Goal: Task Accomplishment & Management: Manage account settings

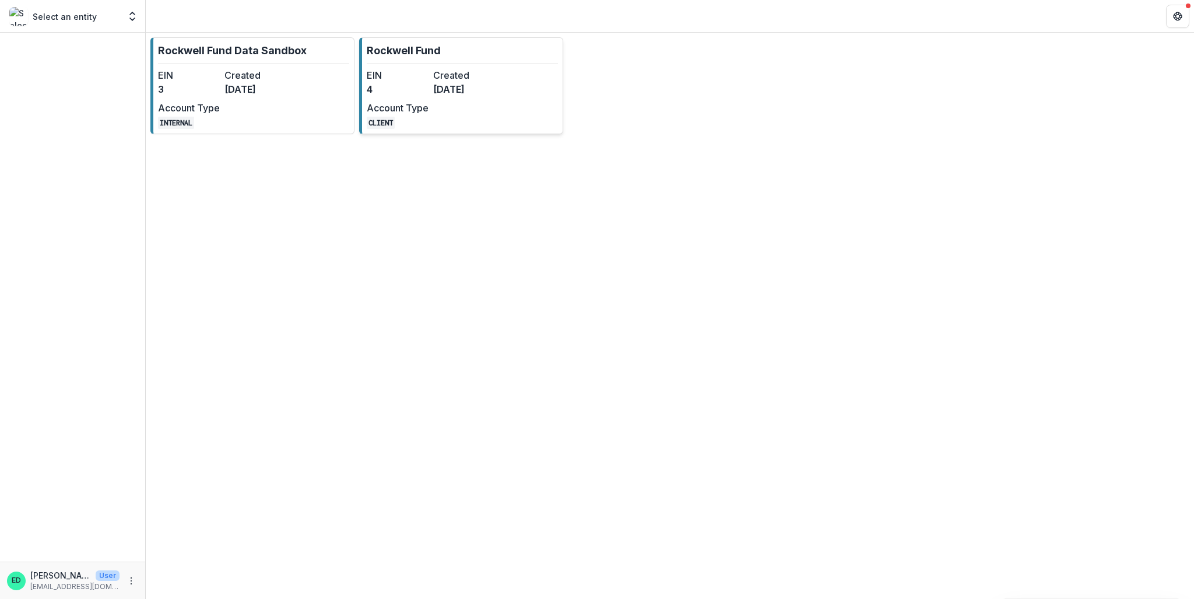
click at [413, 88] on dd "4" at bounding box center [398, 89] width 62 height 14
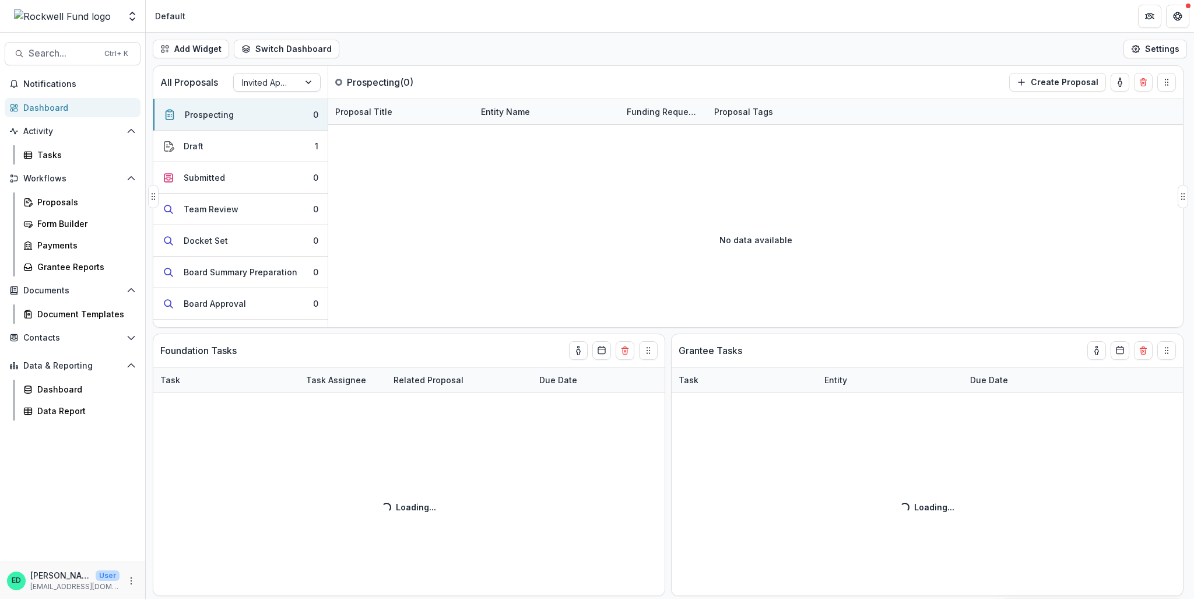
click at [282, 80] on div at bounding box center [266, 82] width 49 height 15
click at [279, 137] on div "Open Application" at bounding box center [277, 144] width 82 height 30
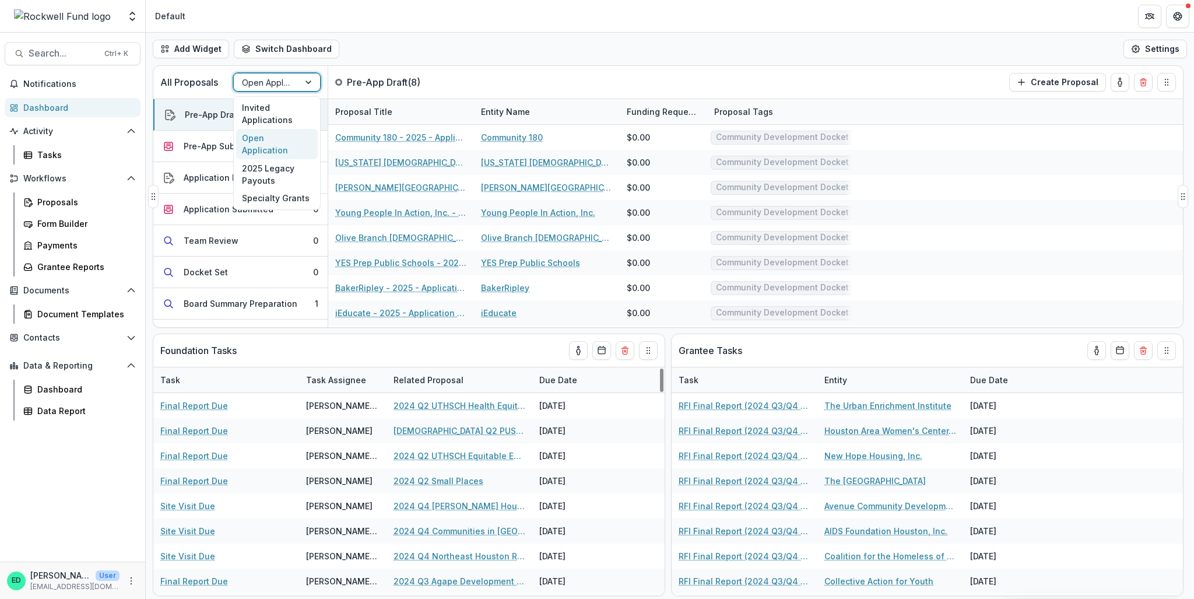
click at [293, 82] on div "Open Application" at bounding box center [266, 82] width 65 height 17
click at [400, 46] on div "Add Widget Switch Dashboard Default RCL Draft New Dashboard Settings" at bounding box center [670, 49] width 1048 height 33
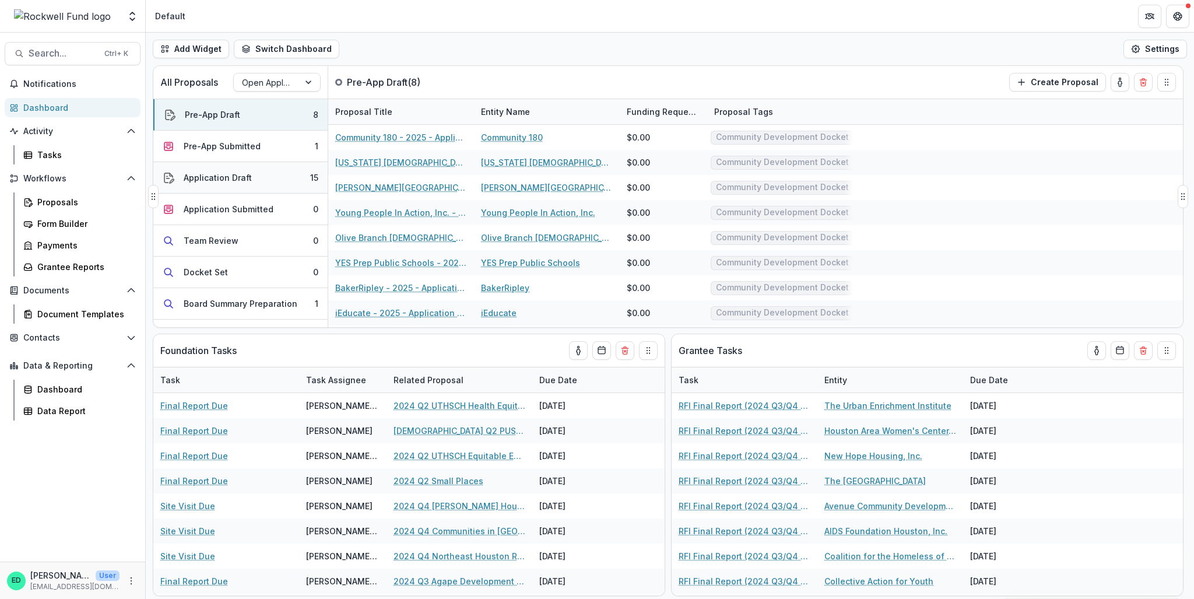
click at [255, 180] on button "Application Draft 15" at bounding box center [240, 177] width 174 height 31
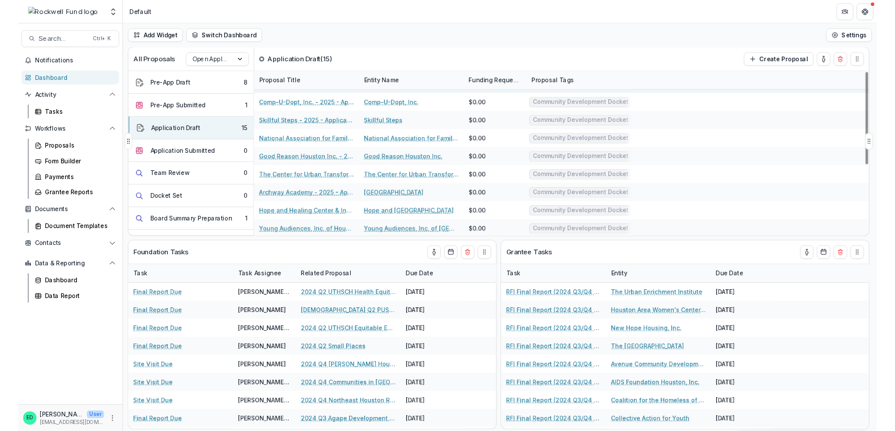
scroll to position [173, 0]
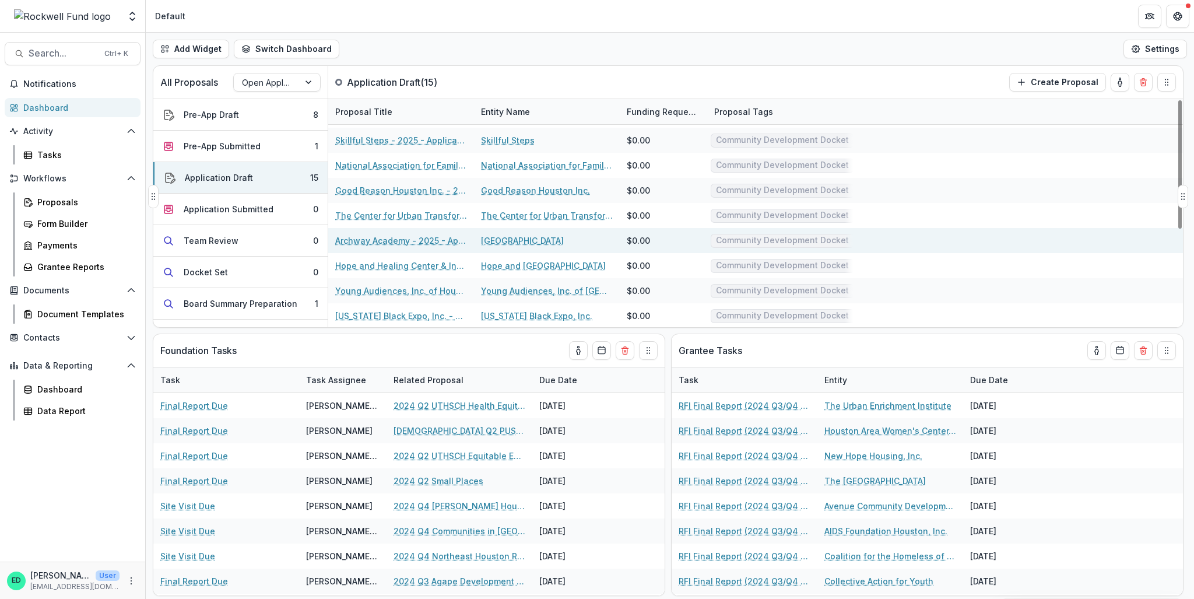
click at [365, 236] on link "Archway Academy - 2025 - Application Request Form - Education" at bounding box center [401, 240] width 132 height 12
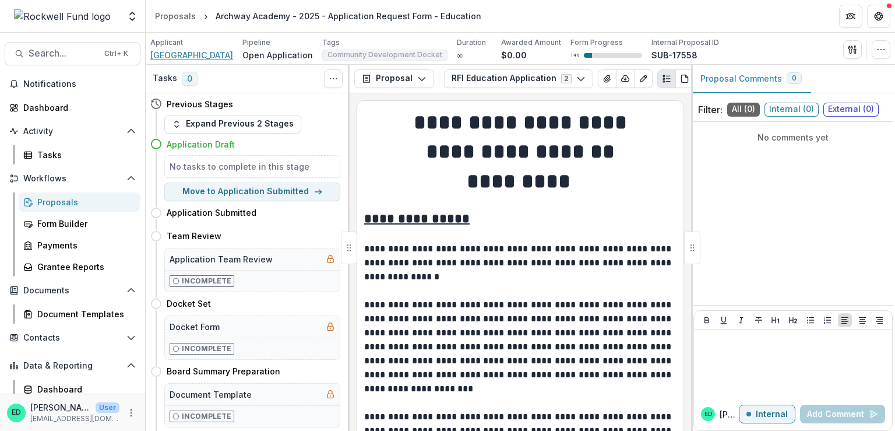
click at [192, 52] on span "[GEOGRAPHIC_DATA]" at bounding box center [191, 55] width 83 height 12
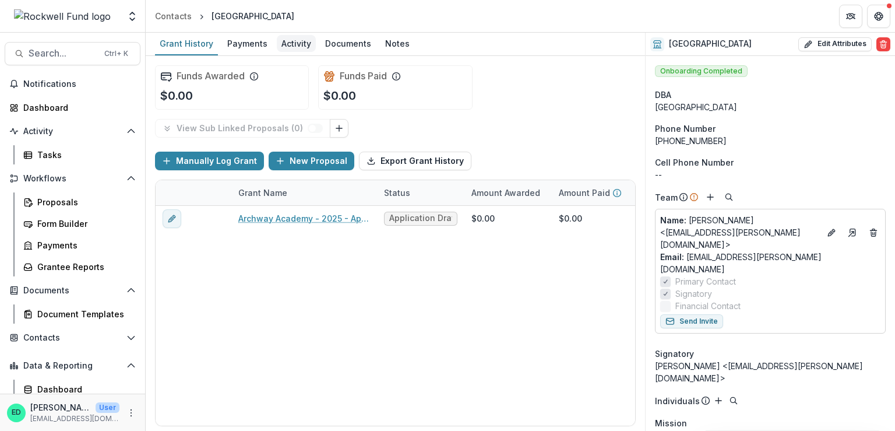
click at [298, 45] on div "Activity" at bounding box center [296, 43] width 39 height 17
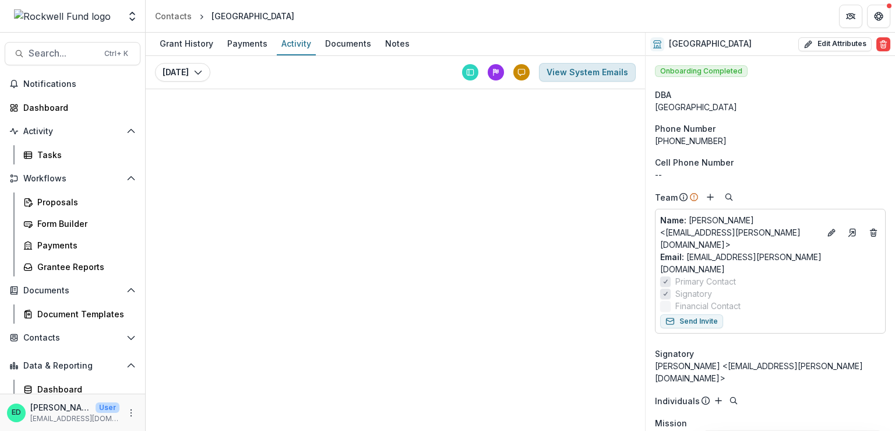
click at [583, 66] on button "View System Emails" at bounding box center [587, 72] width 97 height 19
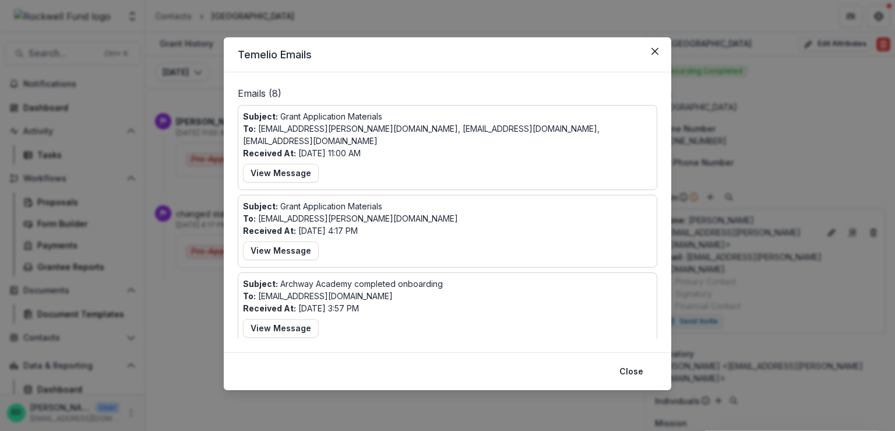
click at [295, 175] on div "Subject: Grant Application Materials To: [PERSON_NAME][EMAIL_ADDRESS][DOMAIN_NA…" at bounding box center [448, 147] width 420 height 85
click at [298, 168] on button "View Message" at bounding box center [281, 173] width 76 height 19
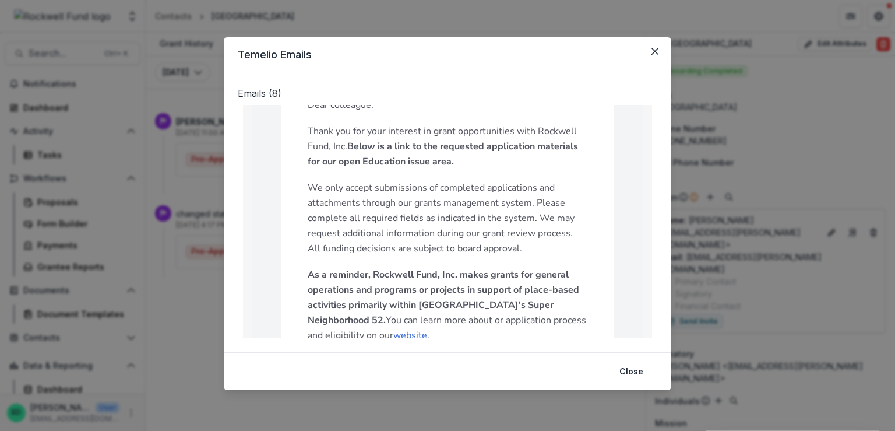
scroll to position [175, 0]
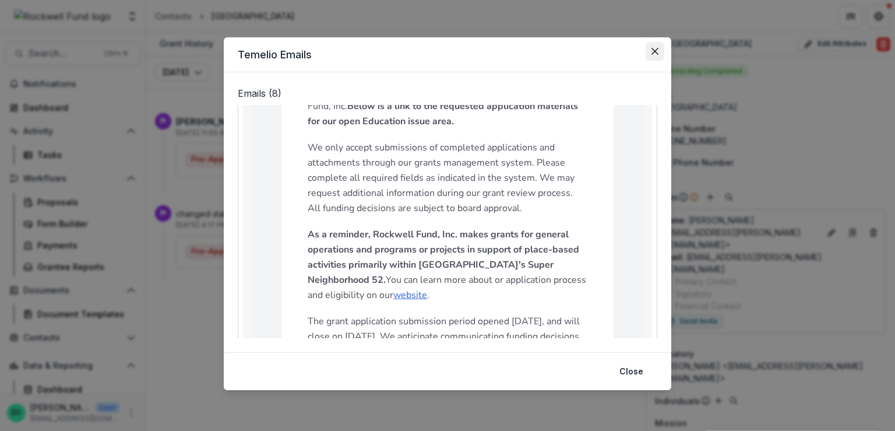
click at [650, 54] on button "Close" at bounding box center [655, 51] width 19 height 19
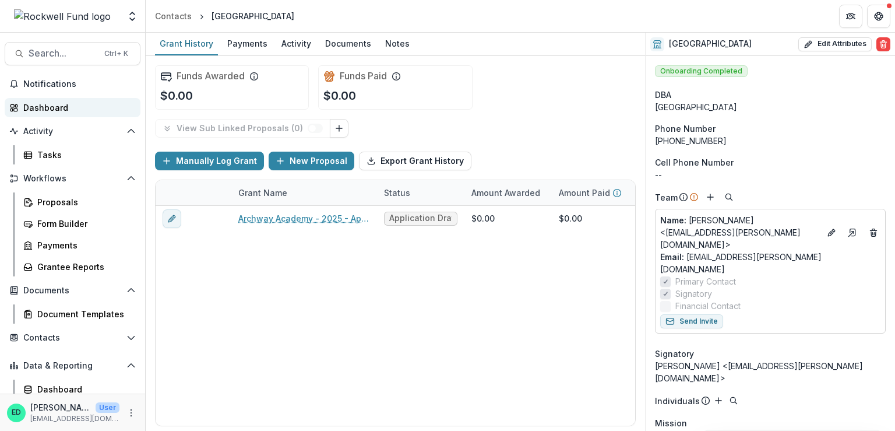
click at [55, 110] on div "Dashboard" at bounding box center [77, 107] width 108 height 12
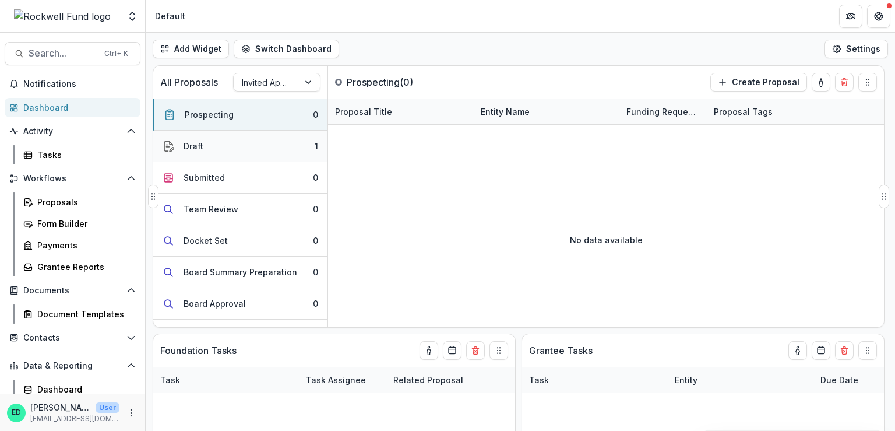
click at [254, 149] on button "Draft 1" at bounding box center [240, 146] width 174 height 31
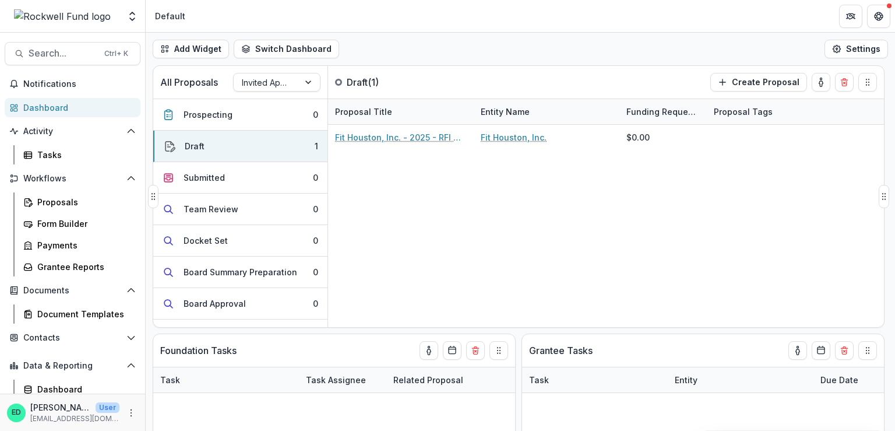
click at [259, 76] on div at bounding box center [266, 82] width 49 height 15
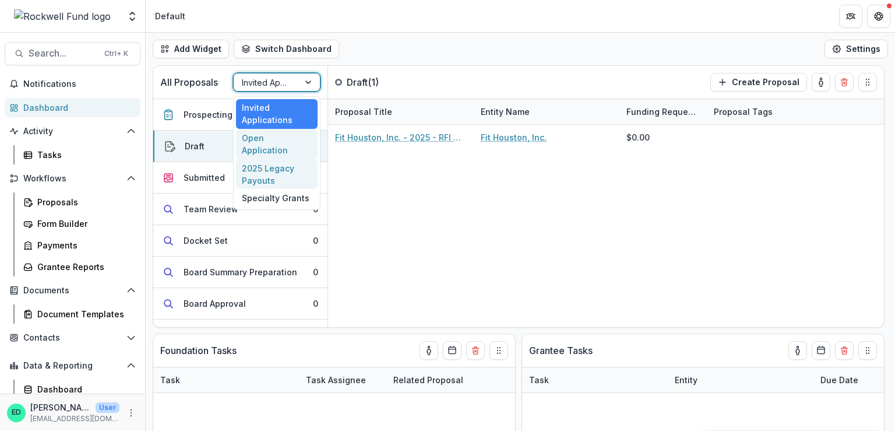
click at [245, 138] on div "Open Application" at bounding box center [277, 144] width 82 height 30
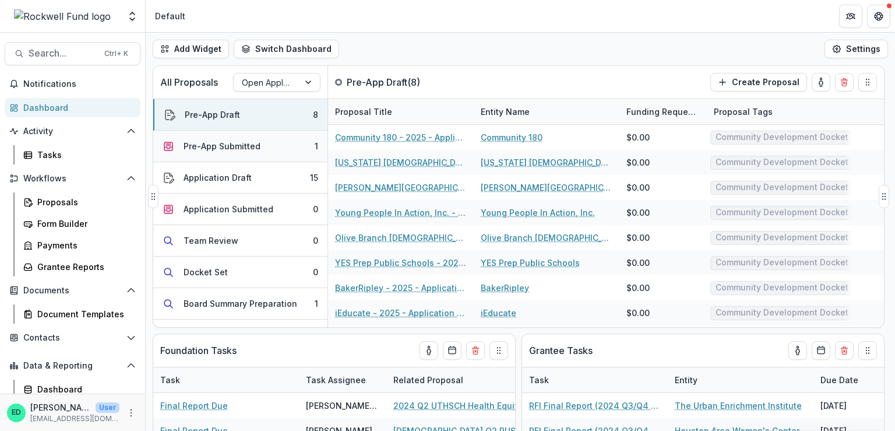
click at [212, 142] on div "Pre-App Submitted" at bounding box center [222, 146] width 77 height 12
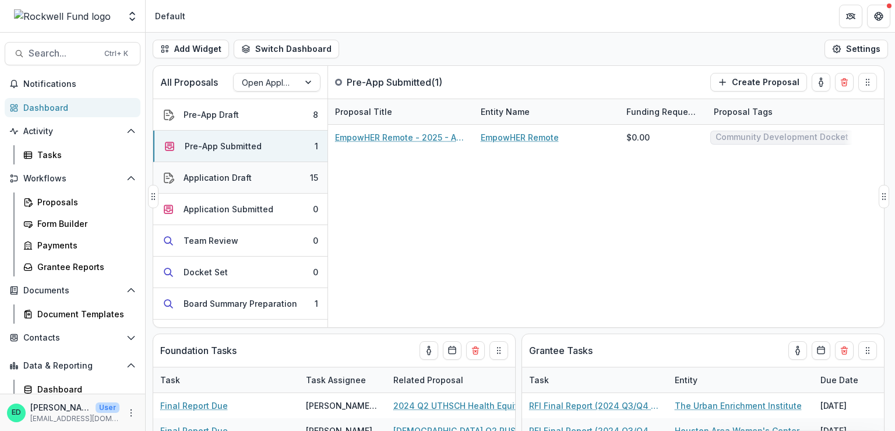
click at [226, 174] on div "Application Draft" at bounding box center [218, 177] width 68 height 12
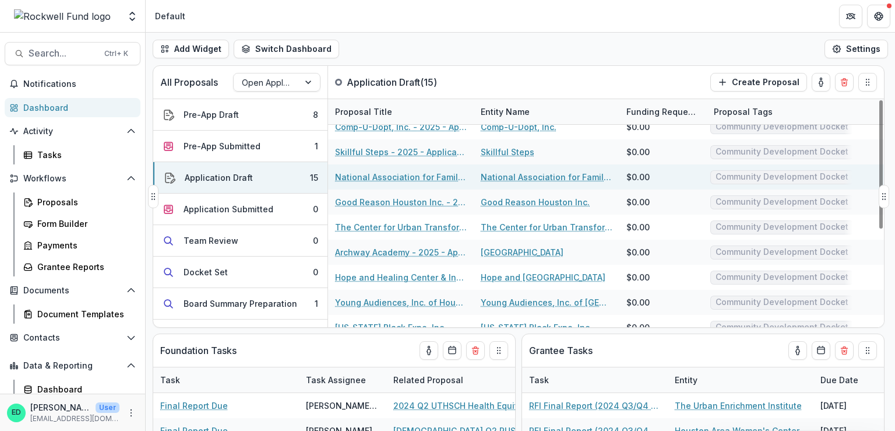
scroll to position [173, 0]
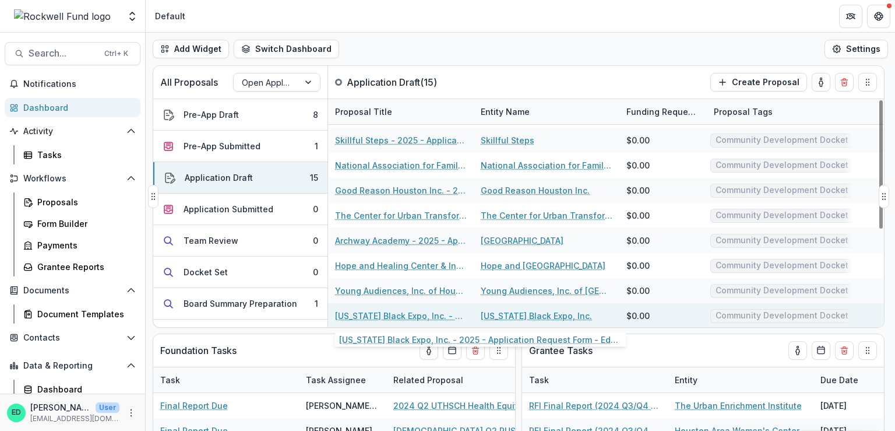
click at [408, 318] on link "[US_STATE] Black Expo, Inc. - 2025 - Application Request Form - Education" at bounding box center [401, 315] width 132 height 12
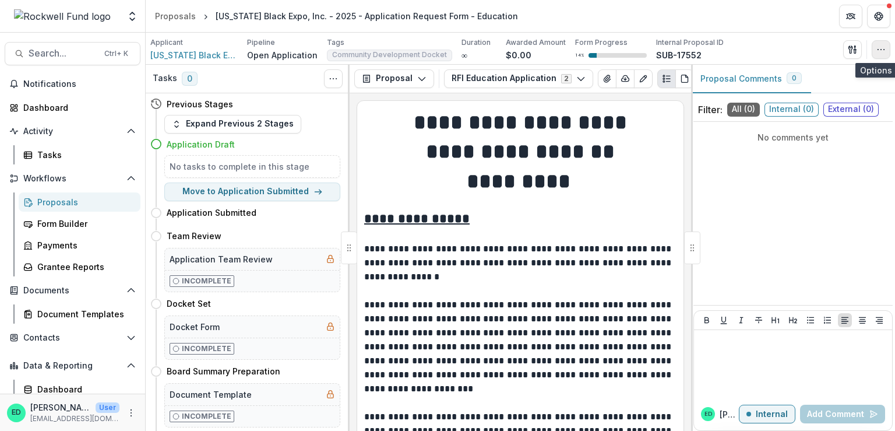
click at [883, 47] on icon "button" at bounding box center [880, 49] width 9 height 9
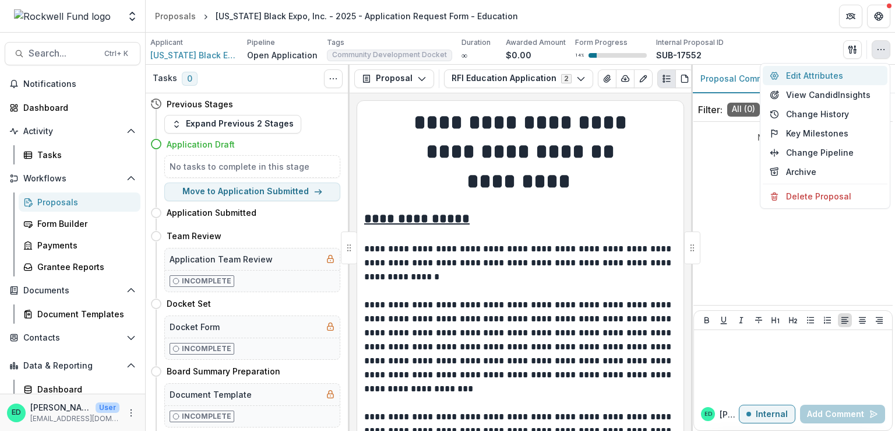
click at [810, 74] on button "Edit Attributes" at bounding box center [825, 75] width 125 height 19
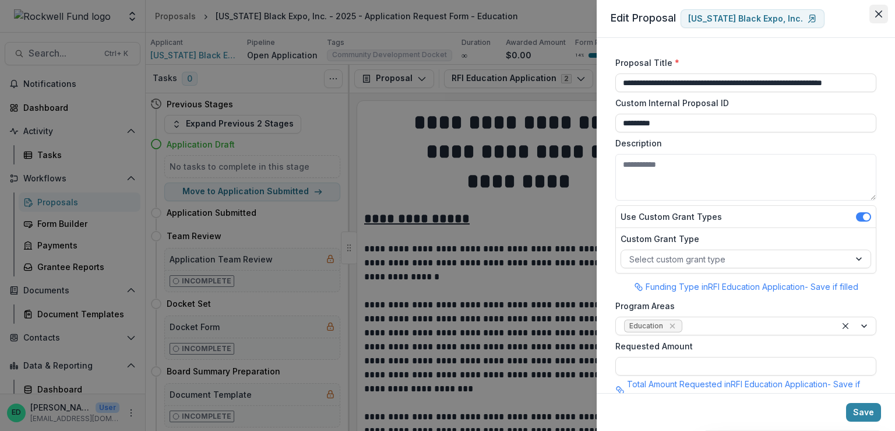
click at [879, 11] on icon "Close" at bounding box center [878, 13] width 7 height 7
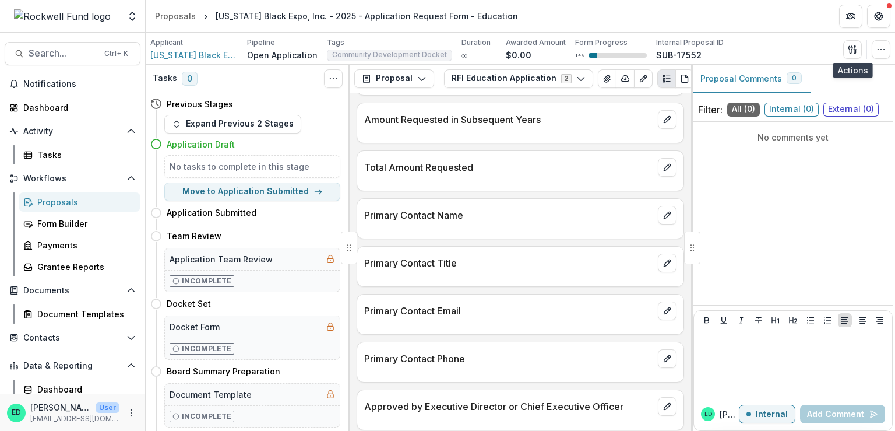
scroll to position [1340, 0]
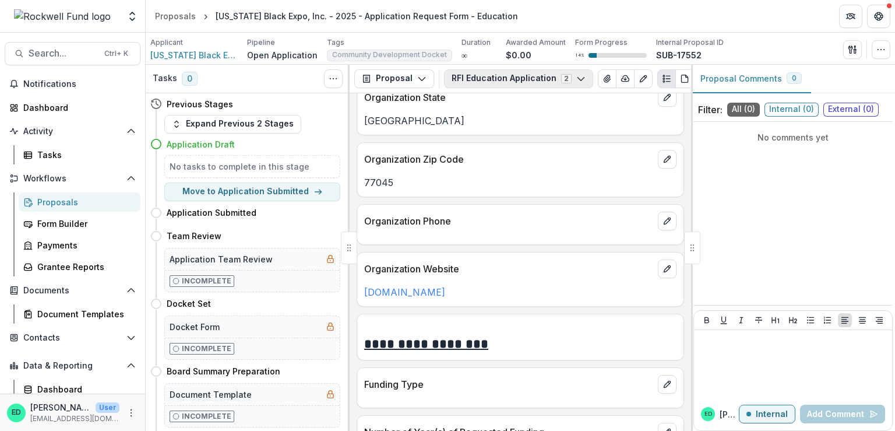
click at [483, 72] on button "RFI Education Application 2" at bounding box center [518, 78] width 149 height 19
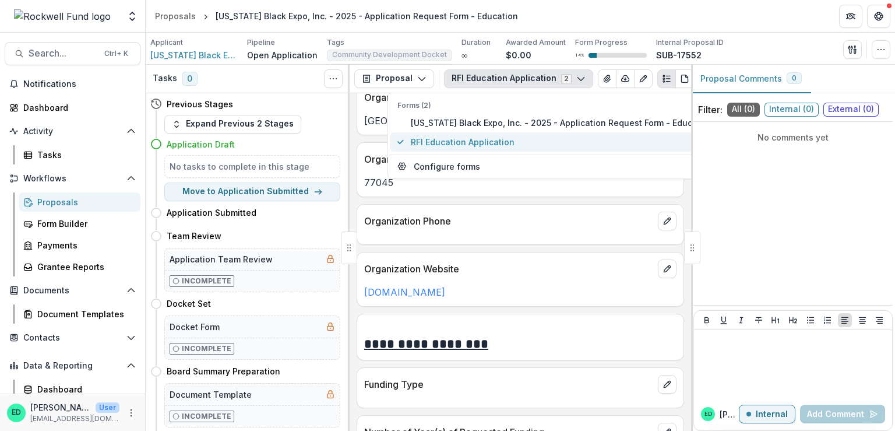
click at [458, 142] on span "RFI Education Application" at bounding box center [562, 142] width 302 height 12
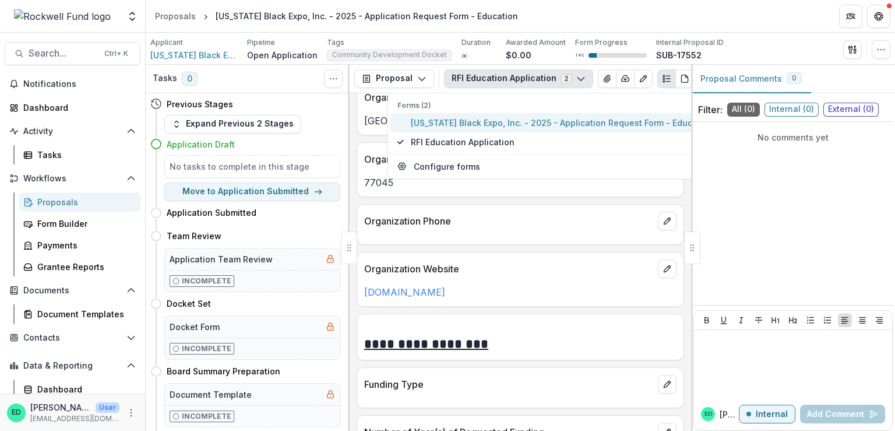
click at [441, 118] on span "[US_STATE] Black Expo, Inc. - 2025 - Application Request Form - Education" at bounding box center [562, 123] width 302 height 12
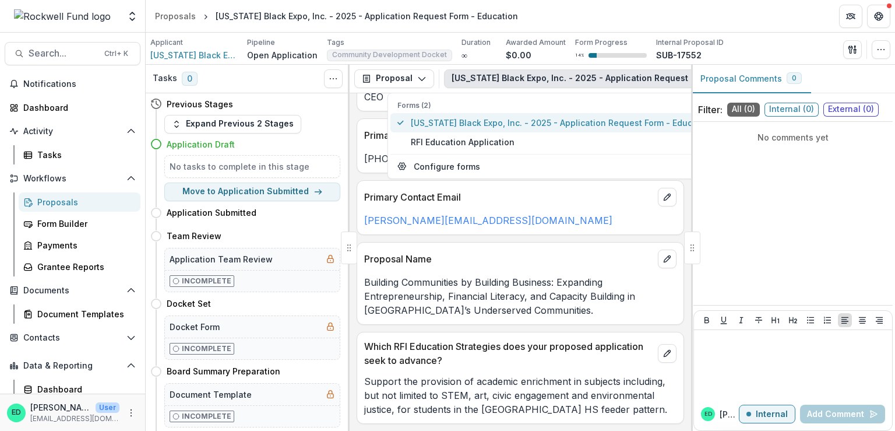
scroll to position [812, 0]
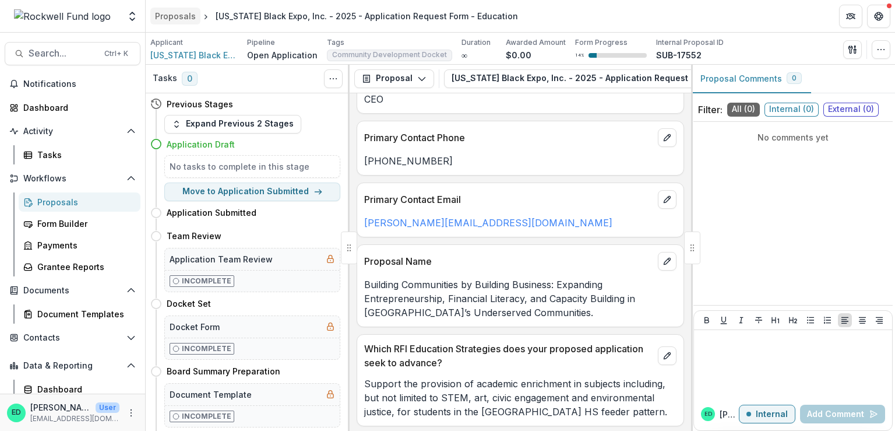
click at [171, 17] on div "Proposals" at bounding box center [175, 16] width 41 height 12
